Goal: Task Accomplishment & Management: Manage account settings

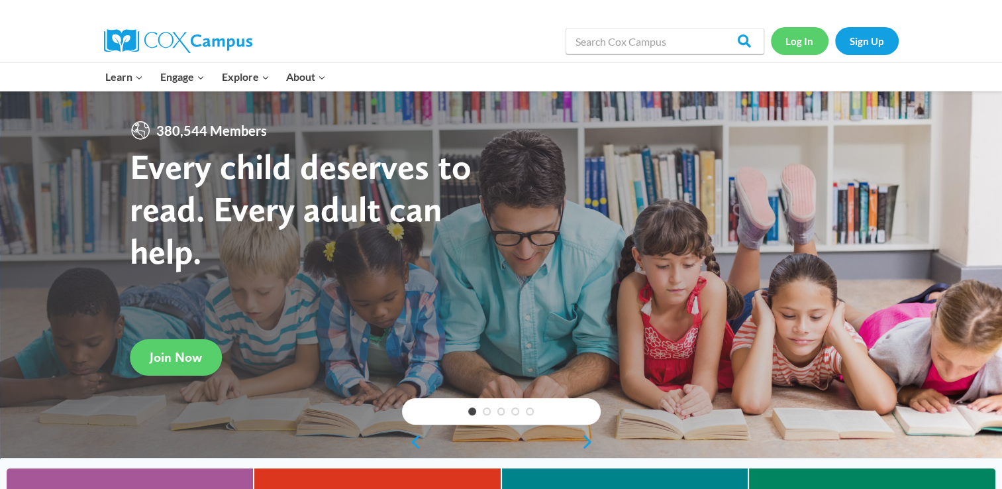
click at [798, 31] on link "Log In" at bounding box center [800, 40] width 58 height 27
click at [887, 38] on link "Sign Up" at bounding box center [868, 40] width 64 height 27
